Goal: Task Accomplishment & Management: Manage account settings

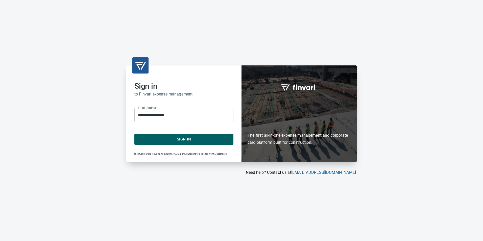
click at [159, 135] on button "Sign In" at bounding box center [183, 139] width 99 height 11
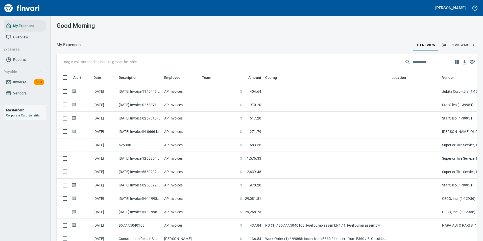
scroll to position [178, 409]
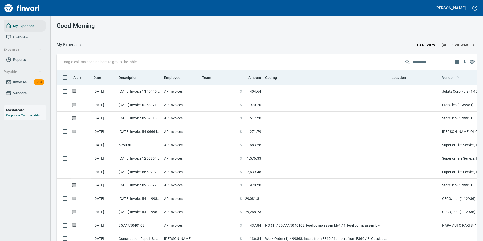
click at [457, 78] on icon at bounding box center [457, 77] width 3 height 3
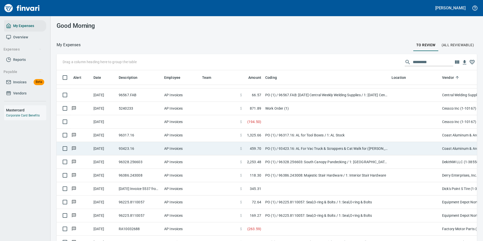
scroll to position [303, 0]
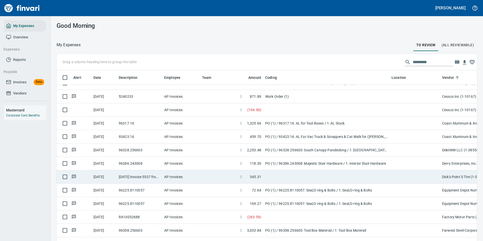
click at [302, 182] on td at bounding box center [326, 176] width 126 height 13
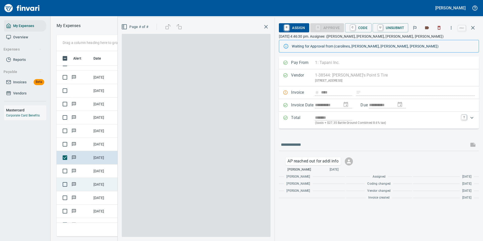
scroll to position [178, 287]
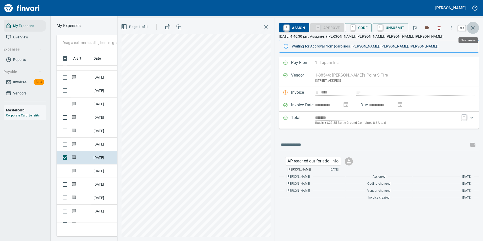
click at [474, 26] on icon "button" at bounding box center [473, 28] width 6 height 6
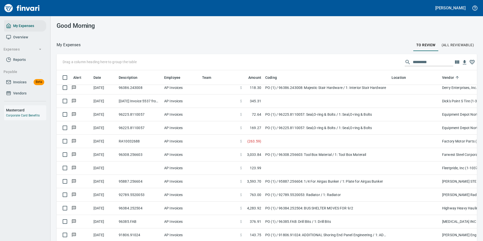
scroll to position [178, 409]
